Goal: Task Accomplishment & Management: Manage account settings

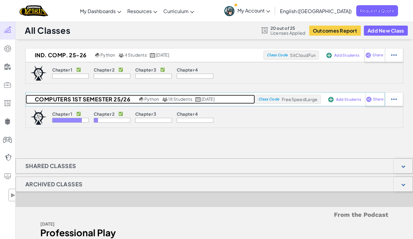
click at [57, 96] on h2 "Computers 1st Semester 25/26" at bounding box center [82, 99] width 112 height 9
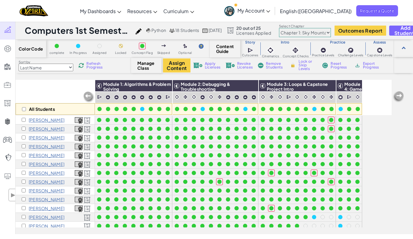
click at [308, 31] on select "Chapter 1: Sky Mountain Chapter 2: The Moon Dancers Chapter 3: The Phoenix Land…" at bounding box center [305, 32] width 52 height 9
select select "5d8a57abe8919b28d5113af1"
click at [299, 28] on select "Chapter 1: Sky Mountain Chapter 2: The Moon Dancers Chapter 3: The Phoenix Land…" at bounding box center [305, 32] width 52 height 9
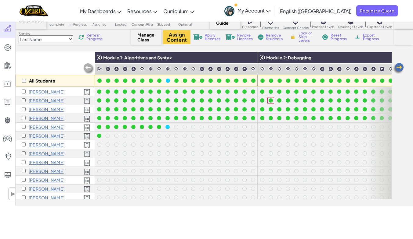
scroll to position [28, 0]
